Goal: Task Accomplishment & Management: Use online tool/utility

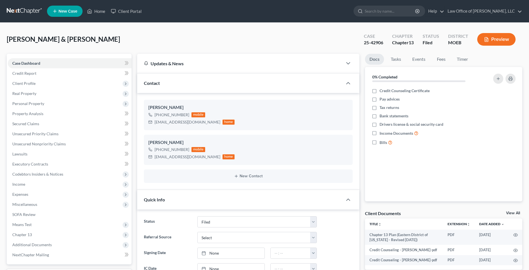
select select "2"
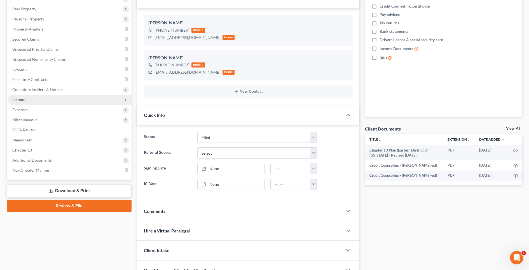
scroll to position [114, 0]
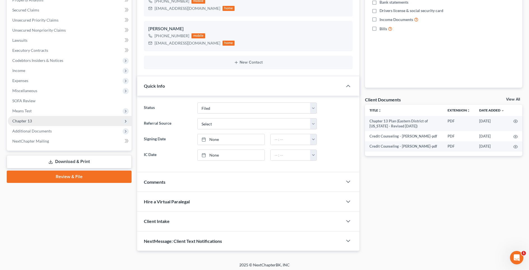
click at [48, 125] on span "Chapter 13" at bounding box center [70, 121] width 124 height 10
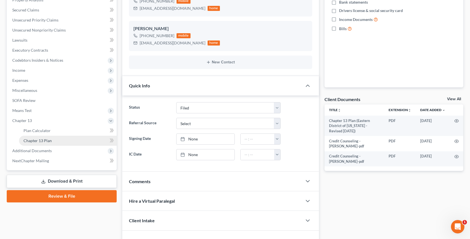
click at [43, 138] on span "Chapter 13 Plan" at bounding box center [37, 140] width 28 height 5
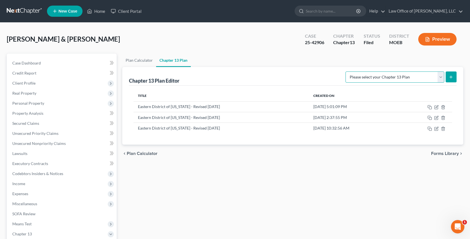
click at [406, 75] on select "Please select your Chapter 13 Plan Eastern District of [US_STATE] Eastern Distr…" at bounding box center [394, 77] width 99 height 11
select select "4"
click at [349, 72] on select "Please select your Chapter 13 Plan Eastern District of [US_STATE] Eastern Distr…" at bounding box center [394, 77] width 99 height 11
click at [448, 76] on button "submit" at bounding box center [451, 77] width 11 height 11
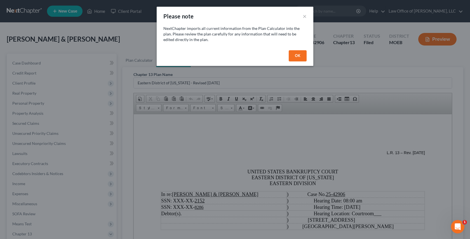
click at [301, 55] on button "OK" at bounding box center [298, 55] width 18 height 11
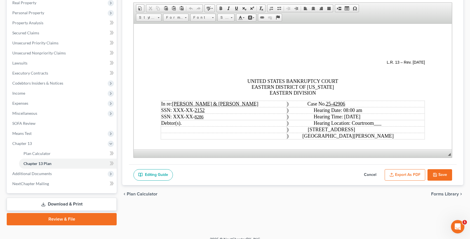
scroll to position [97, 0]
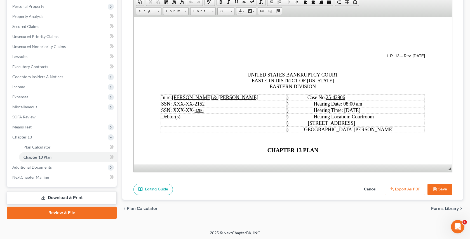
drag, startPoint x: 448, startPoint y: 147, endPoint x: 466, endPoint y: 239, distance: 94.4
click at [466, 230] on div "Derousse, David & Christina Upgraded Case 25-42906 Chapter Chapter 13 Status Fi…" at bounding box center [235, 78] width 470 height 305
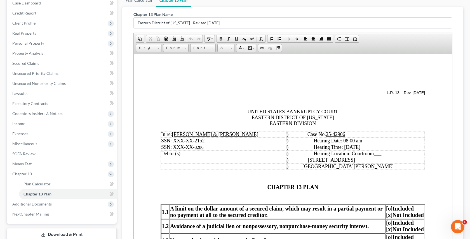
scroll to position [57, 0]
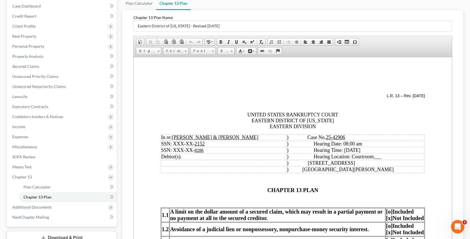
click at [456, 77] on div "Chapter 13 Plan Name Eastern District of Missouri - Revised 6/01/25 Rich Text E…" at bounding box center [292, 156] width 341 height 292
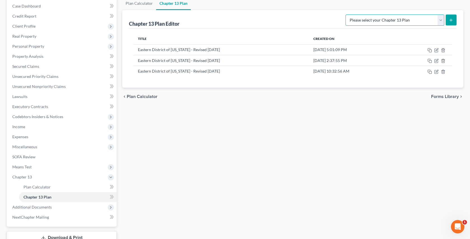
click at [402, 17] on select "Please select your Chapter 13 Plan Eastern District of [US_STATE] Eastern Distr…" at bounding box center [394, 20] width 99 height 11
select select "4"
click at [349, 15] on select "Please select your Chapter 13 Plan Eastern District of [US_STATE] Eastern Distr…" at bounding box center [394, 20] width 99 height 11
click at [447, 18] on button "submit" at bounding box center [451, 20] width 11 height 11
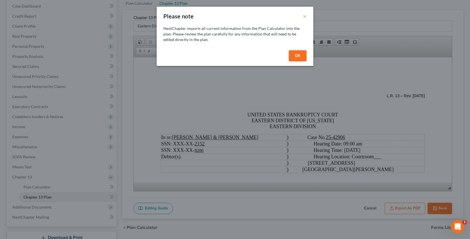
click at [298, 52] on button "OK" at bounding box center [298, 55] width 18 height 11
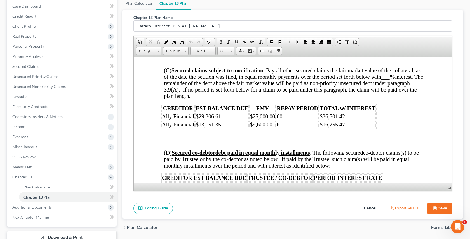
scroll to position [1129, 0]
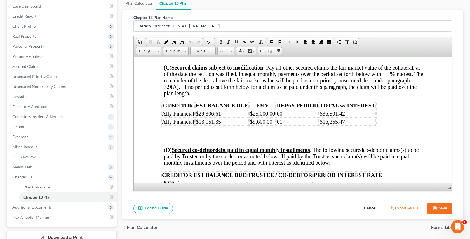
click at [229, 118] on td "$13,051.35" at bounding box center [221, 122] width 53 height 8
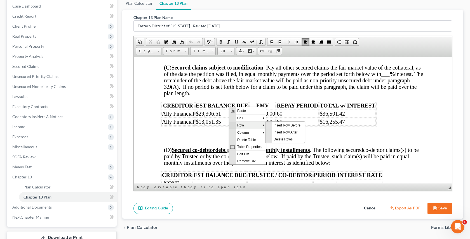
scroll to position [0, 0]
click at [291, 134] on span "Insert Row After" at bounding box center [288, 132] width 32 height 7
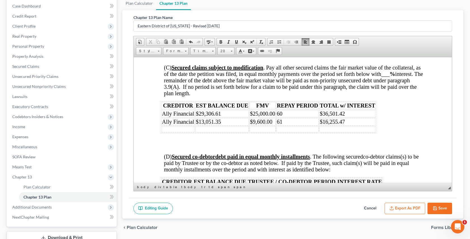
click at [181, 126] on td at bounding box center [177, 129] width 33 height 6
click at [214, 126] on td at bounding box center [221, 129] width 53 height 6
click at [259, 126] on td at bounding box center [262, 129] width 26 height 6
click at [293, 126] on td at bounding box center [297, 129] width 43 height 6
click at [340, 126] on td at bounding box center [347, 129] width 56 height 6
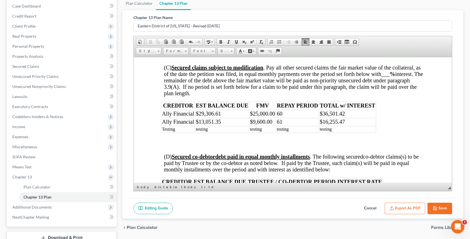
click at [328, 119] on span "$16,255.47" at bounding box center [332, 122] width 25 height 6
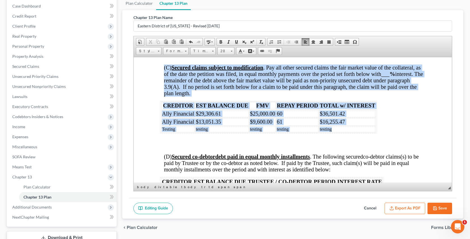
drag, startPoint x: 334, startPoint y: 115, endPoint x: 158, endPoint y: 113, distance: 176.5
click at [158, 113] on html "L.R. 13 – Rev. [DATE] UNITED STATES BANKRUPTCY COURT EASTERN DISTRICT OF [US_ST…" at bounding box center [293, 43] width 318 height 2230
click at [341, 126] on td "testing" at bounding box center [347, 129] width 56 height 6
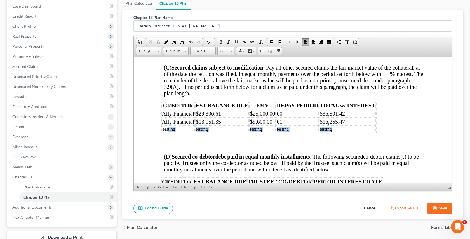
drag, startPoint x: 327, startPoint y: 116, endPoint x: 167, endPoint y: 112, distance: 160.3
click at [167, 126] on tr "Testing testing testing testing testing" at bounding box center [268, 129] width 214 height 6
drag, startPoint x: 162, startPoint y: 115, endPoint x: 339, endPoint y: 118, distance: 177.3
click at [339, 118] on div "L.R. 13 – Rev. [DATE] UNITED STATES BANKRUPTCY COURT EASTERN DISTRICT OF [US_ST…" at bounding box center [293, 43] width 264 height 2176
click at [228, 49] on link "Size" at bounding box center [225, 51] width 17 height 8
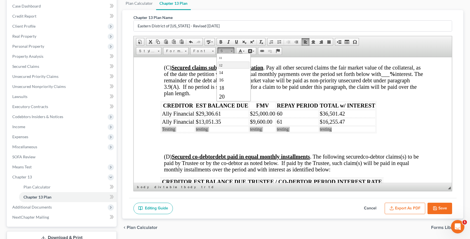
scroll to position [30, 0]
click at [227, 94] on link "20" at bounding box center [233, 95] width 32 height 9
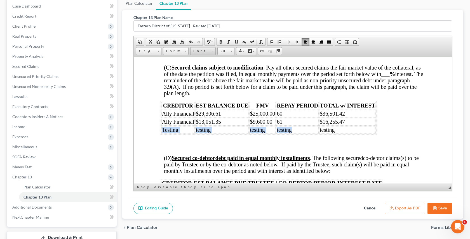
click at [197, 48] on span "Font" at bounding box center [200, 51] width 20 height 7
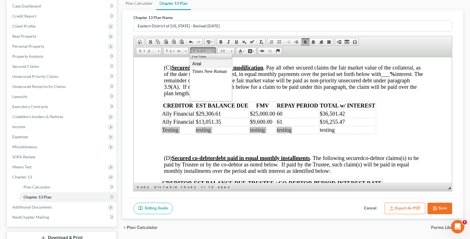
click at [196, 63] on span "Arial" at bounding box center [196, 64] width 9 height 5
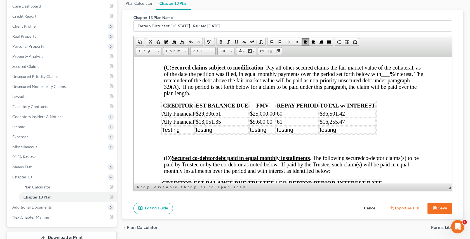
click at [232, 128] on div "L.R. 13 – Rev. [DATE] UNITED STATES BANKRUPTCY COURT EASTERN DISTRICT OF [US_ST…" at bounding box center [293, 44] width 264 height 2178
click at [396, 210] on button "Export as PDF" at bounding box center [405, 209] width 41 height 12
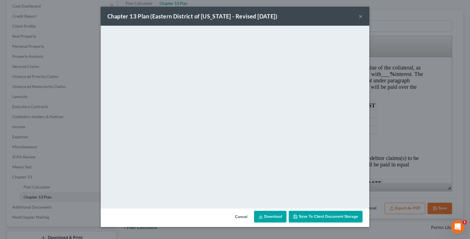
click at [362, 19] on div "Chapter 13 Plan ([GEOGRAPHIC_DATA] of [US_STATE] - Revised [DATE]) ×" at bounding box center [235, 16] width 268 height 19
click at [362, 17] on button "×" at bounding box center [361, 16] width 4 height 7
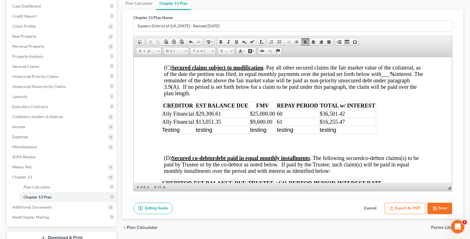
click at [372, 205] on button "Cancel" at bounding box center [370, 209] width 25 height 12
select select "4"
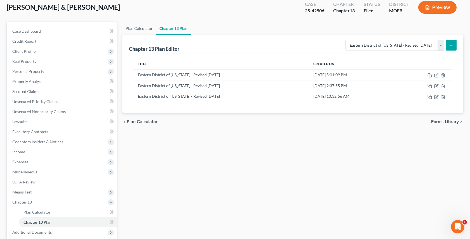
scroll to position [26, 0]
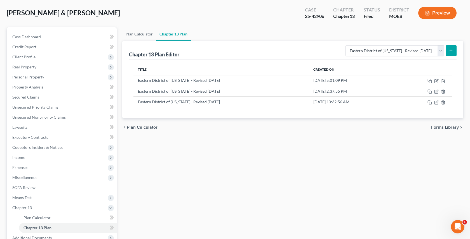
click at [452, 47] on button "submit" at bounding box center [451, 50] width 11 height 11
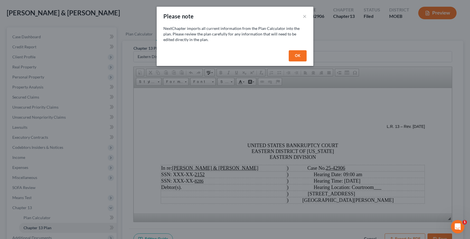
scroll to position [0, 0]
click at [296, 55] on button "OK" at bounding box center [298, 55] width 18 height 11
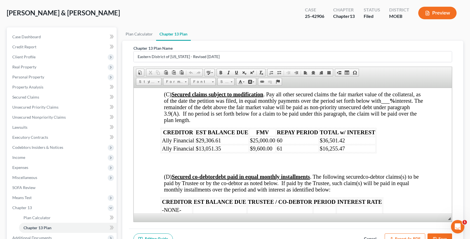
scroll to position [1130, 0]
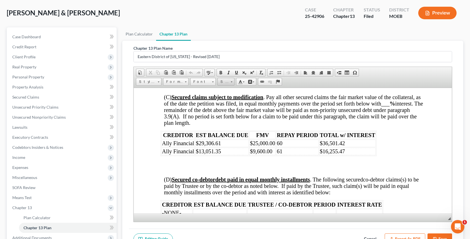
click at [222, 79] on span "Size" at bounding box center [223, 81] width 11 height 7
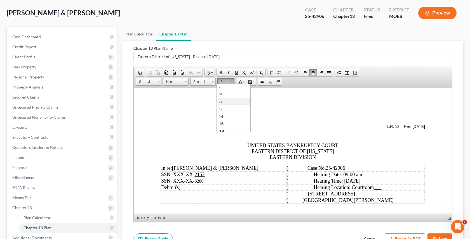
scroll to position [14, 0]
click at [204, 82] on span "Font" at bounding box center [200, 81] width 20 height 7
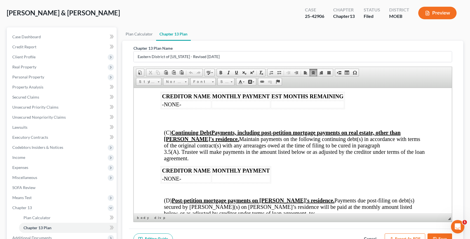
scroll to position [715, 0]
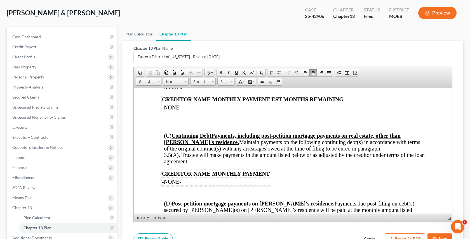
click at [263, 230] on div "Editing Guide Cancel Export as PDF Save" at bounding box center [292, 239] width 327 height 21
